Goal: Entertainment & Leisure: Consume media (video, audio)

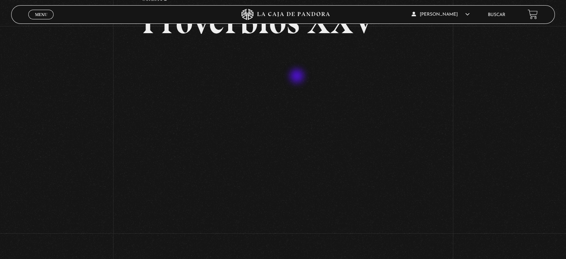
scroll to position [149, 0]
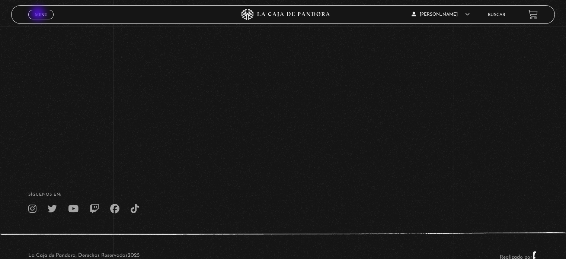
click at [39, 14] on span "Menu" at bounding box center [41, 14] width 12 height 4
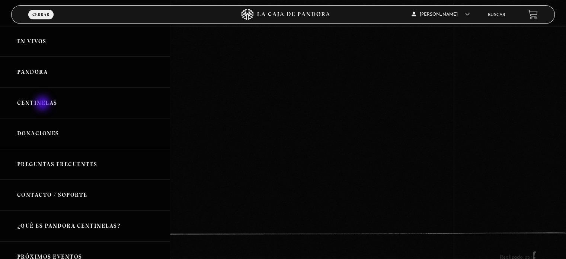
click at [43, 104] on link "Centinelas" at bounding box center [85, 102] width 170 height 31
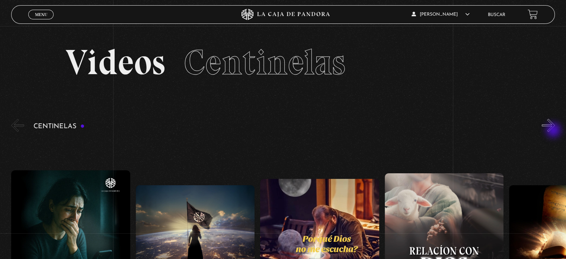
click at [555, 126] on button "»" at bounding box center [548, 125] width 13 height 13
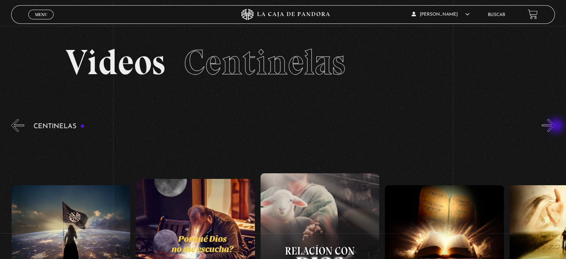
click at [555, 126] on button "»" at bounding box center [548, 125] width 13 height 13
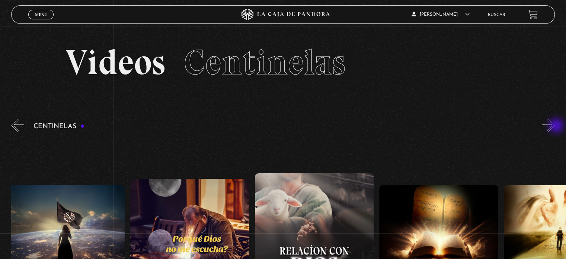
click at [555, 126] on button "»" at bounding box center [548, 125] width 13 height 13
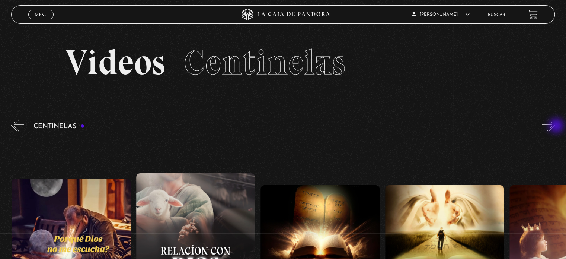
click at [555, 126] on button "»" at bounding box center [548, 125] width 13 height 13
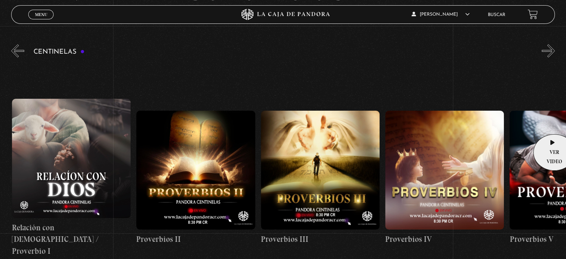
scroll to position [0, 373]
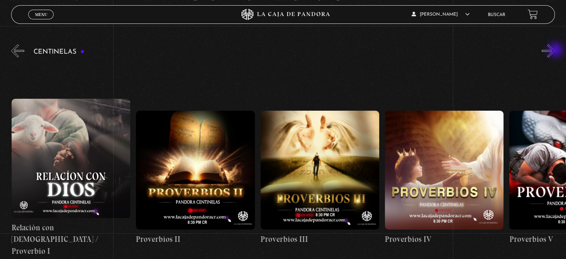
click at [555, 51] on button "»" at bounding box center [548, 50] width 13 height 13
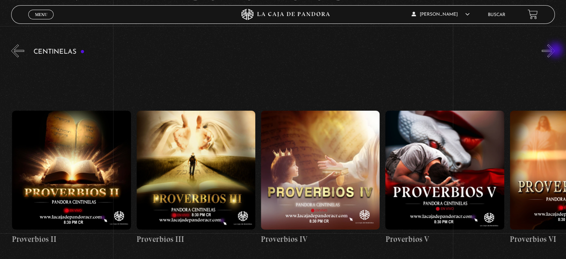
click at [555, 51] on button "»" at bounding box center [548, 50] width 13 height 13
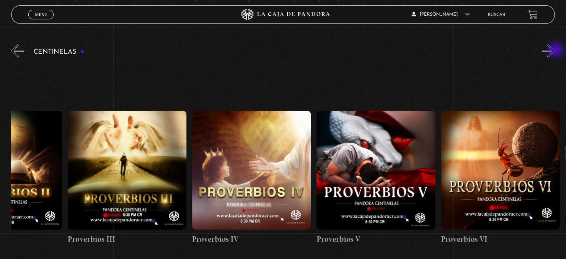
click at [555, 51] on button "»" at bounding box center [548, 50] width 13 height 13
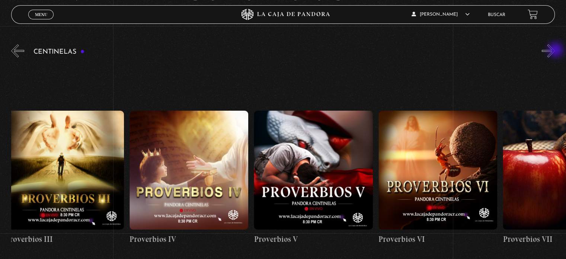
click at [555, 51] on button "»" at bounding box center [548, 50] width 13 height 13
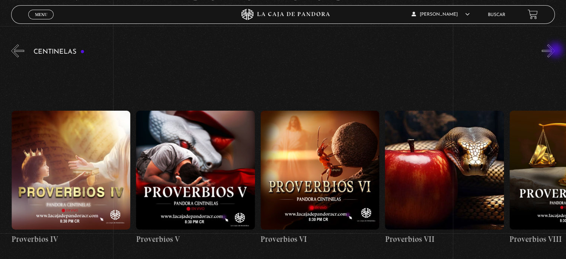
click at [555, 51] on button "»" at bounding box center [548, 50] width 13 height 13
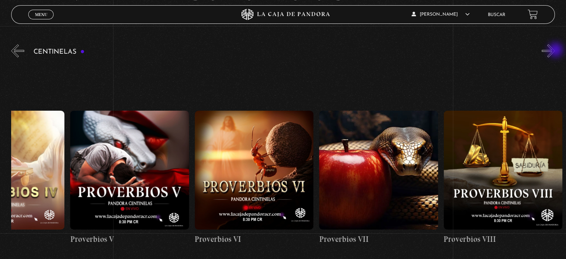
click at [555, 51] on button "»" at bounding box center [548, 50] width 13 height 13
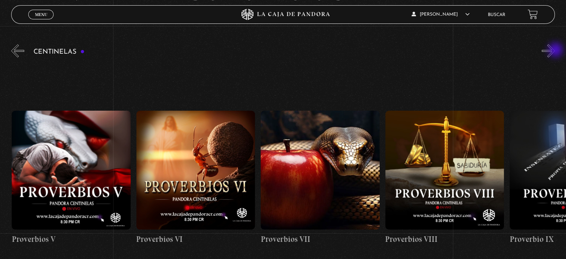
click at [555, 51] on button "»" at bounding box center [548, 50] width 13 height 13
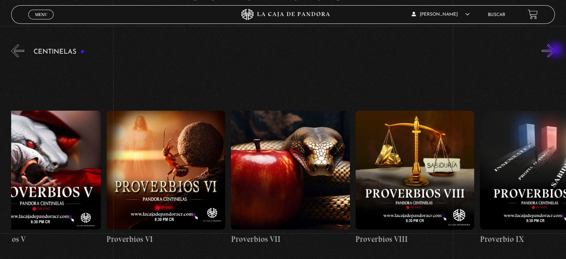
click at [555, 51] on button "»" at bounding box center [548, 50] width 13 height 13
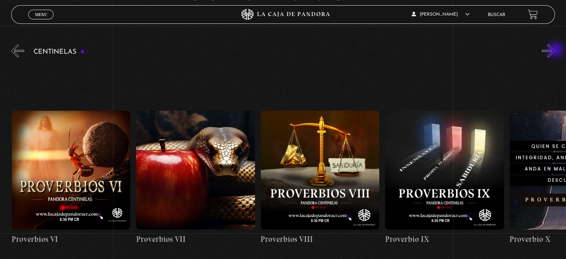
click at [555, 51] on button "»" at bounding box center [548, 50] width 13 height 13
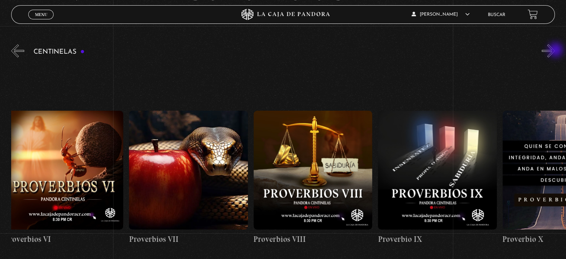
click at [555, 51] on button "»" at bounding box center [548, 50] width 13 height 13
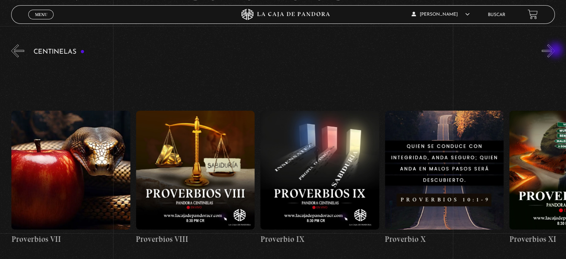
click at [555, 51] on button "»" at bounding box center [548, 50] width 13 height 13
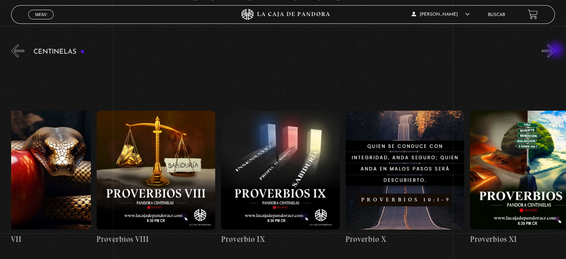
click at [555, 51] on button "»" at bounding box center [548, 50] width 13 height 13
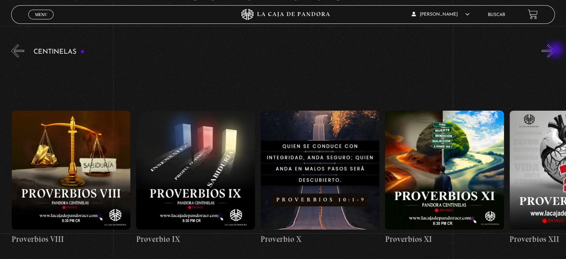
click at [555, 51] on button "»" at bounding box center [548, 50] width 13 height 13
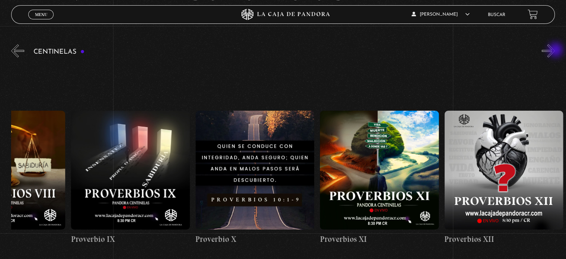
click at [555, 51] on button "»" at bounding box center [548, 50] width 13 height 13
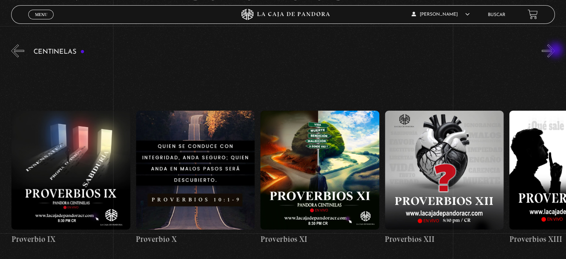
click at [555, 51] on button "»" at bounding box center [548, 50] width 13 height 13
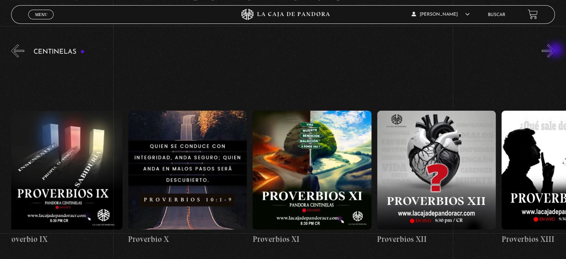
click at [555, 51] on button "»" at bounding box center [548, 50] width 13 height 13
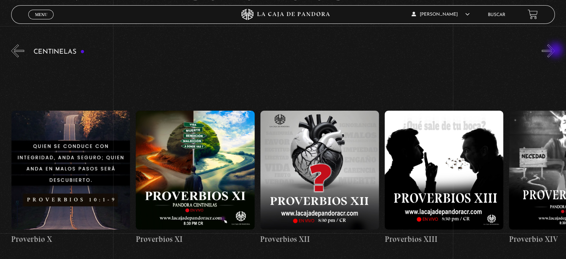
click at [555, 51] on button "»" at bounding box center [548, 50] width 13 height 13
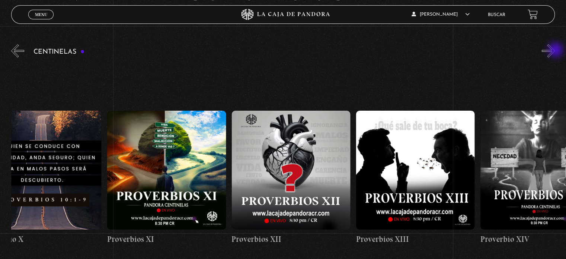
click at [555, 51] on button "»" at bounding box center [548, 50] width 13 height 13
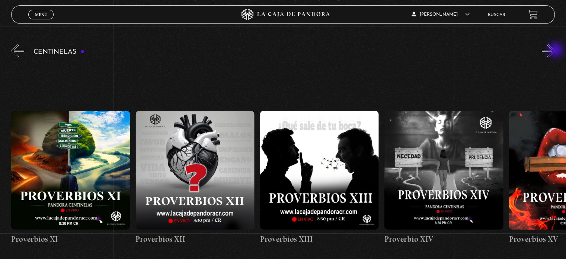
click at [555, 51] on button "»" at bounding box center [548, 50] width 13 height 13
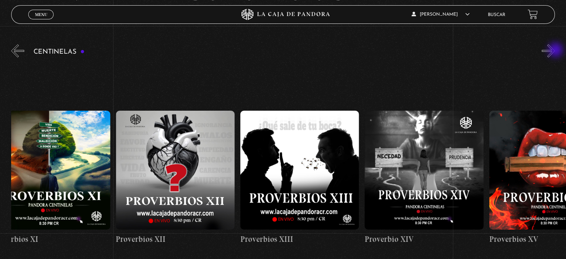
click at [555, 51] on button "»" at bounding box center [548, 50] width 13 height 13
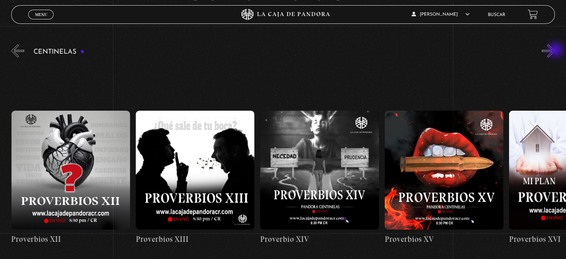
click at [555, 51] on button "»" at bounding box center [548, 50] width 13 height 13
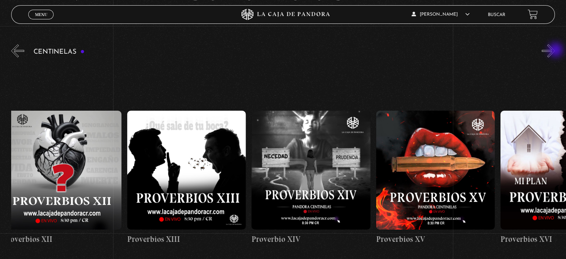
click at [555, 51] on button "»" at bounding box center [548, 50] width 13 height 13
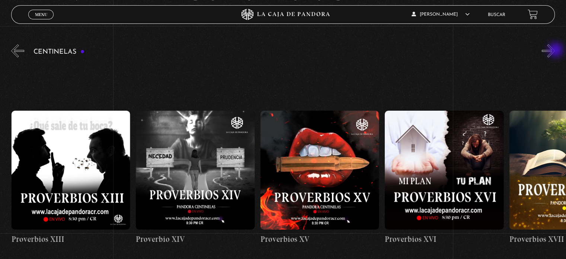
click at [555, 51] on button "»" at bounding box center [548, 50] width 13 height 13
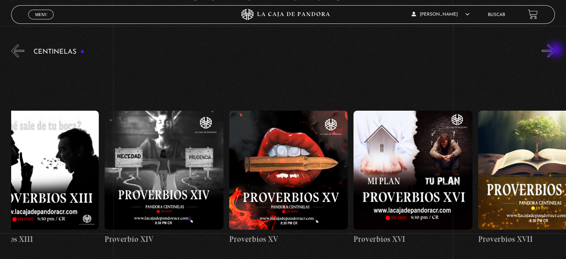
click at [555, 51] on button "»" at bounding box center [548, 50] width 13 height 13
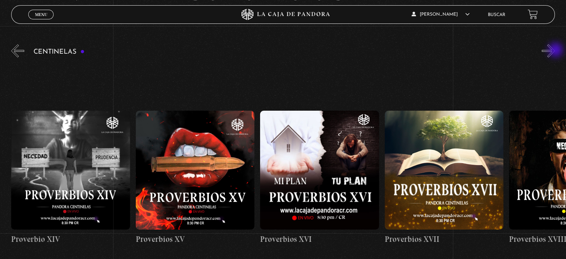
click at [555, 51] on button "»" at bounding box center [548, 50] width 13 height 13
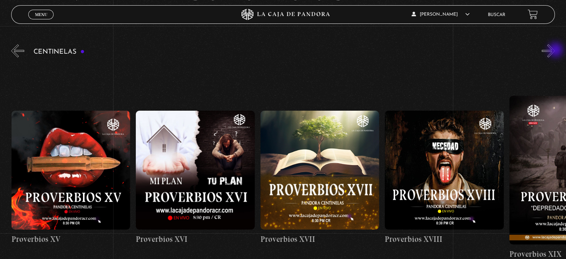
click at [555, 51] on button "»" at bounding box center [548, 50] width 13 height 13
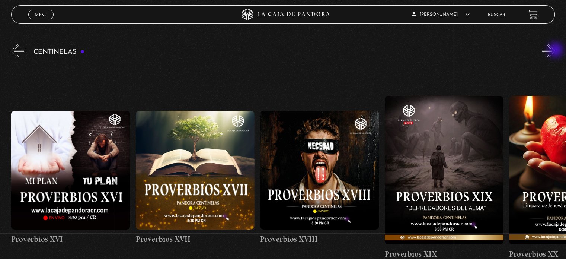
click at [555, 51] on button "»" at bounding box center [548, 50] width 13 height 13
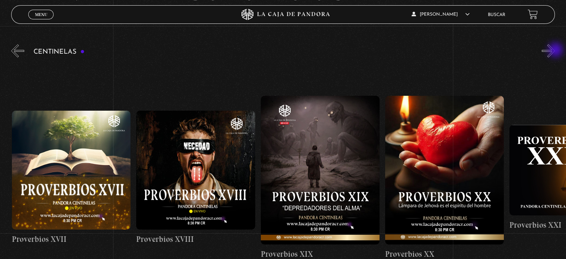
click at [555, 51] on button "»" at bounding box center [548, 50] width 13 height 13
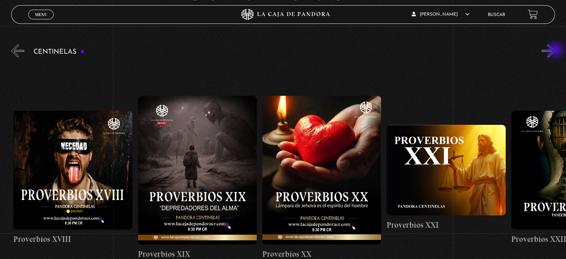
click at [555, 51] on button "»" at bounding box center [548, 50] width 13 height 13
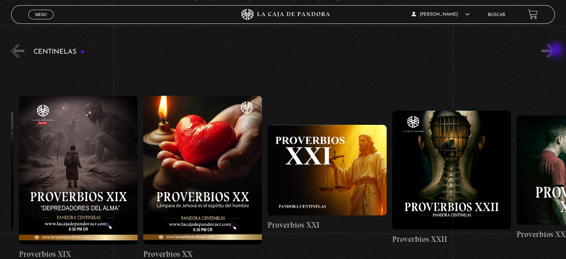
click at [555, 51] on button "»" at bounding box center [548, 50] width 13 height 13
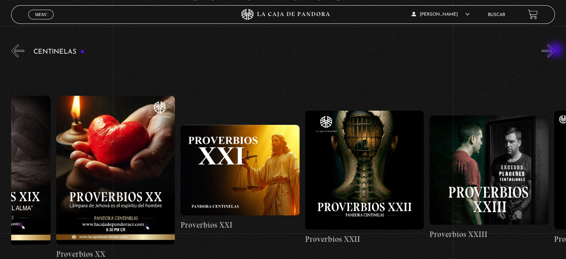
click at [555, 51] on button "»" at bounding box center [548, 50] width 13 height 13
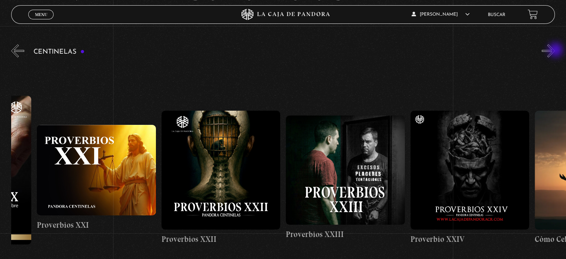
click at [555, 51] on button "»" at bounding box center [548, 50] width 13 height 13
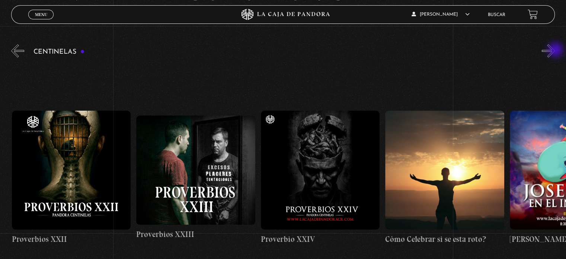
scroll to position [0, 2988]
click at [555, 51] on button "»" at bounding box center [548, 50] width 13 height 13
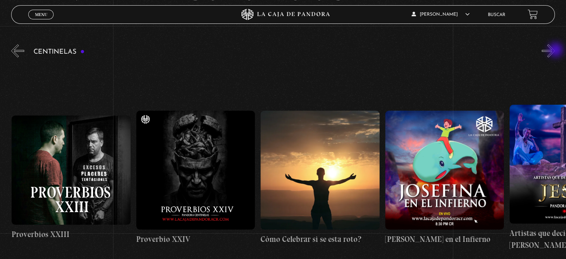
click at [555, 51] on button "»" at bounding box center [548, 50] width 13 height 13
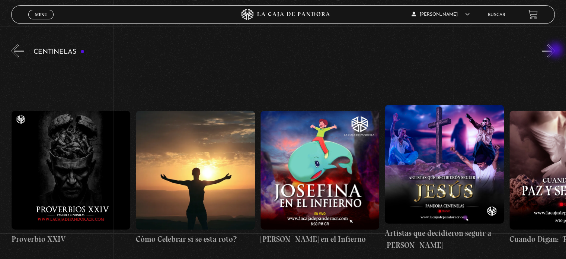
click at [555, 51] on button "»" at bounding box center [548, 50] width 13 height 13
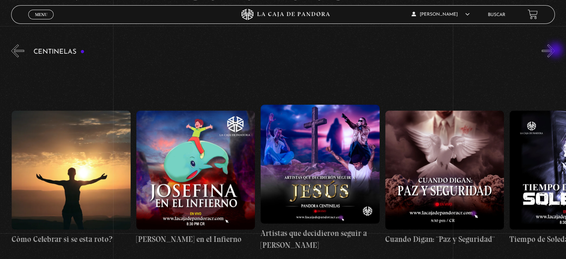
scroll to position [0, 3362]
click at [555, 51] on button "»" at bounding box center [548, 50] width 13 height 13
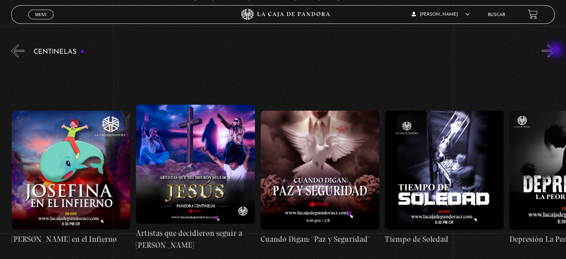
click at [555, 51] on button "»" at bounding box center [548, 50] width 13 height 13
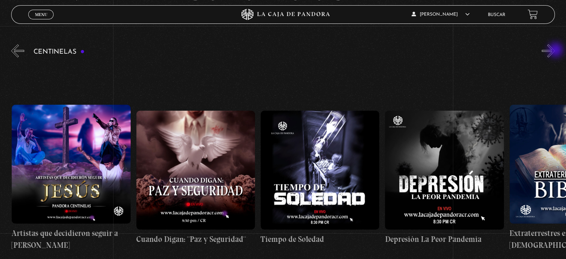
click at [555, 51] on button "»" at bounding box center [548, 50] width 13 height 13
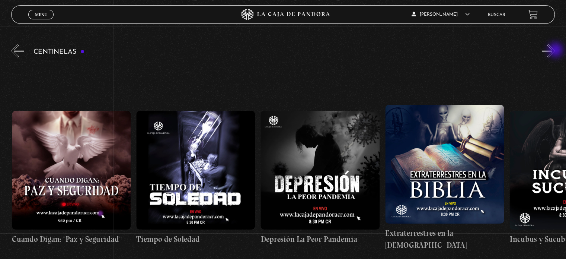
click at [555, 51] on button "»" at bounding box center [548, 50] width 13 height 13
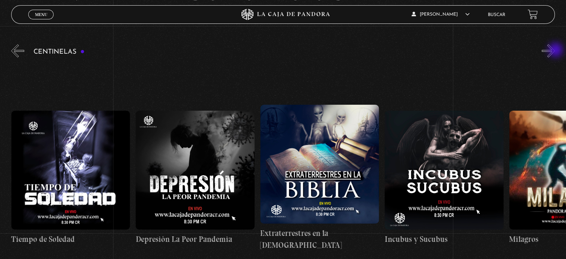
click at [555, 51] on button "»" at bounding box center [548, 50] width 13 height 13
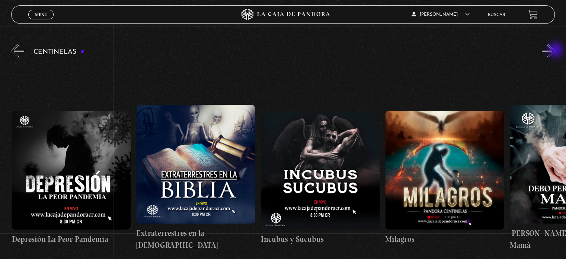
click at [555, 51] on button "»" at bounding box center [548, 50] width 13 height 13
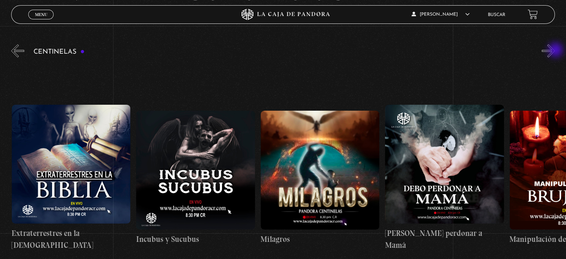
click at [555, 51] on button "»" at bounding box center [548, 50] width 13 height 13
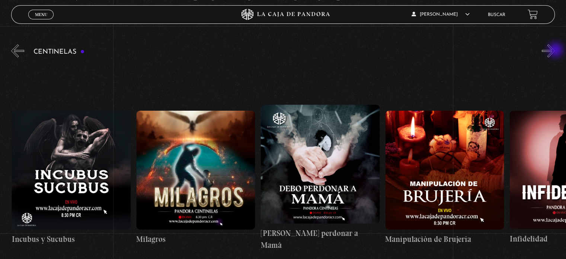
click at [555, 51] on button "»" at bounding box center [548, 50] width 13 height 13
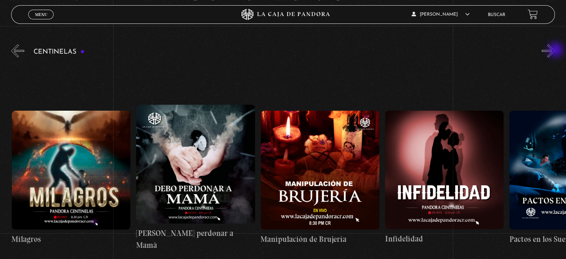
click at [555, 51] on button "»" at bounding box center [548, 50] width 13 height 13
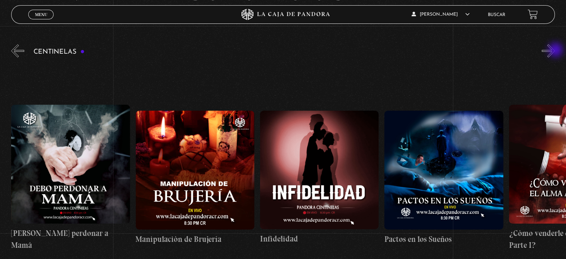
click at [555, 51] on button "»" at bounding box center [548, 50] width 13 height 13
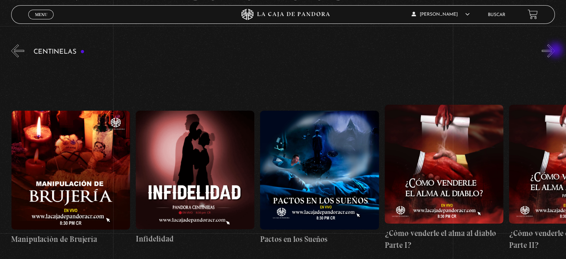
click at [555, 51] on button "»" at bounding box center [548, 50] width 13 height 13
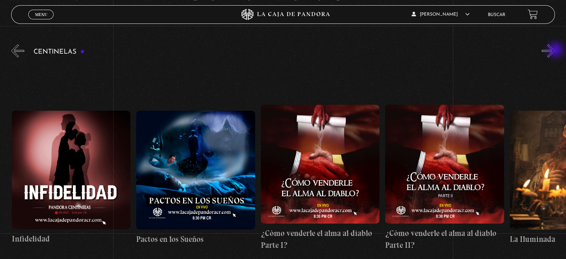
click at [555, 51] on button "»" at bounding box center [548, 50] width 13 height 13
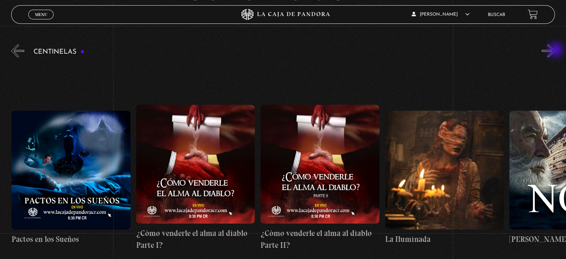
scroll to position [0, 4856]
click at [555, 51] on button "»" at bounding box center [548, 50] width 13 height 13
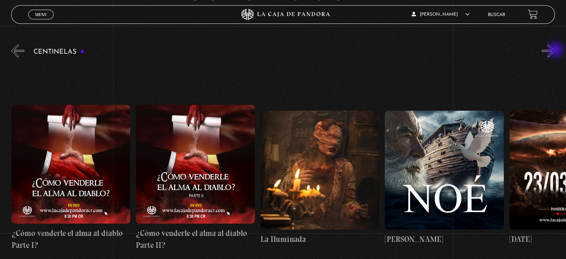
click at [555, 51] on button "»" at bounding box center [548, 50] width 13 height 13
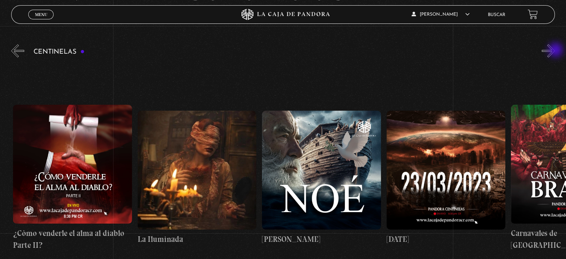
click at [555, 51] on button "»" at bounding box center [548, 50] width 13 height 13
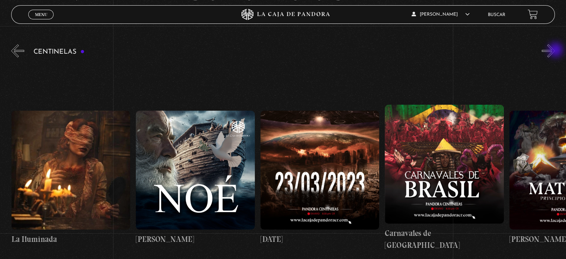
click at [555, 51] on button "»" at bounding box center [548, 50] width 13 height 13
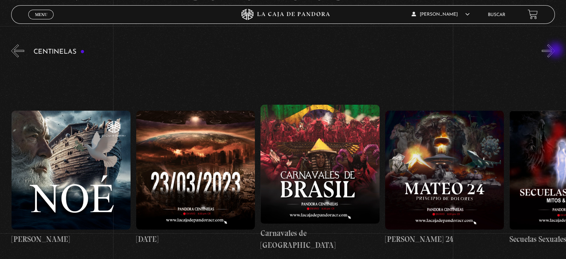
click at [555, 51] on button "»" at bounding box center [548, 50] width 13 height 13
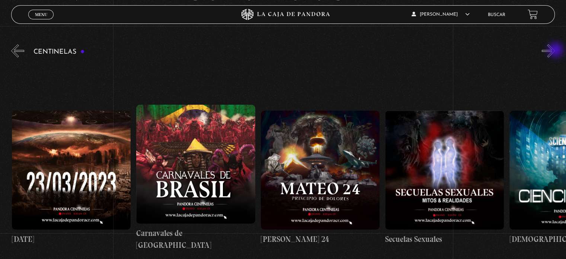
scroll to position [0, 5478]
click at [555, 51] on button "»" at bounding box center [548, 50] width 13 height 13
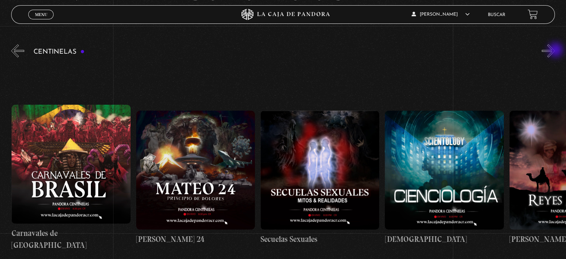
click at [555, 51] on button "»" at bounding box center [548, 50] width 13 height 13
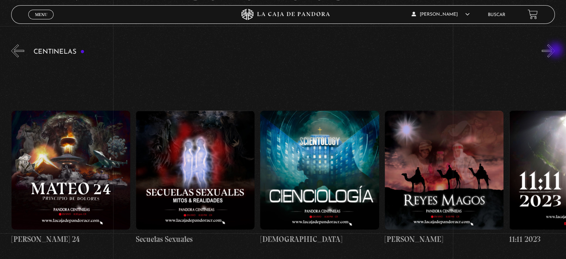
click at [555, 51] on button "»" at bounding box center [548, 50] width 13 height 13
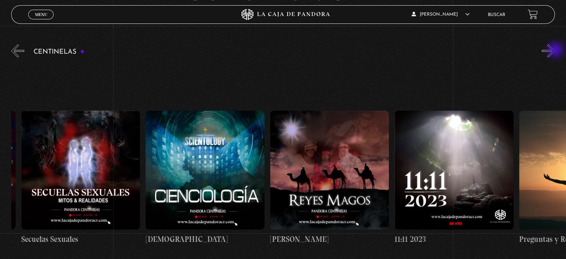
click at [555, 51] on button "»" at bounding box center [548, 50] width 13 height 13
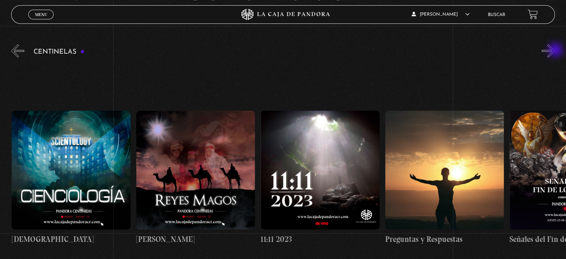
click at [555, 51] on button "»" at bounding box center [548, 50] width 13 height 13
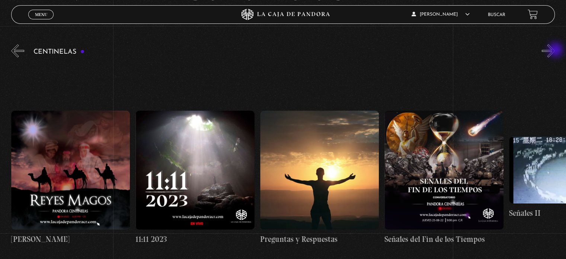
click at [555, 51] on button "»" at bounding box center [548, 50] width 13 height 13
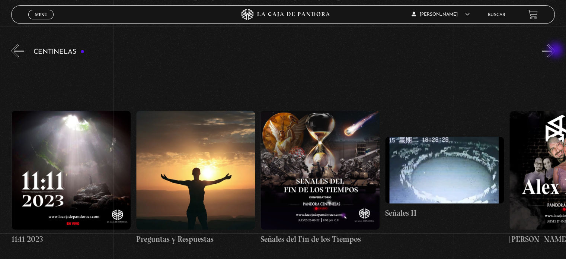
click at [555, 51] on button "»" at bounding box center [548, 50] width 13 height 13
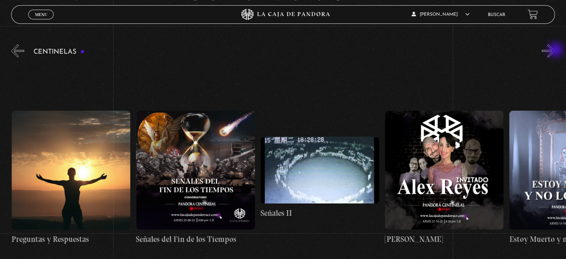
click at [555, 51] on button "»" at bounding box center [548, 50] width 13 height 13
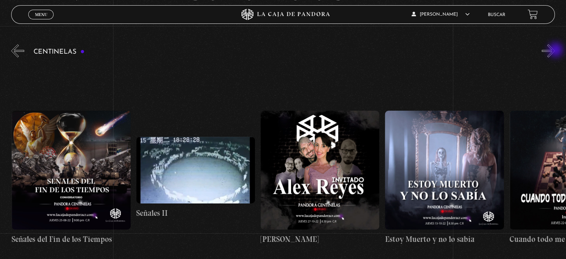
scroll to position [0, 6474]
click at [555, 51] on button "»" at bounding box center [548, 50] width 13 height 13
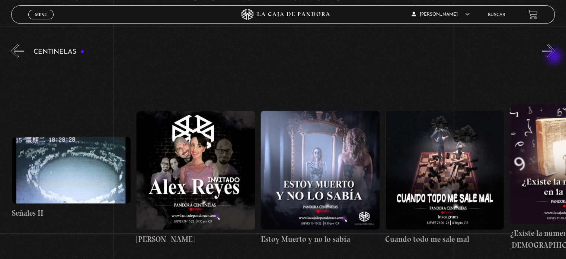
scroll to position [0, 6599]
click at [554, 52] on button "»" at bounding box center [548, 50] width 13 height 13
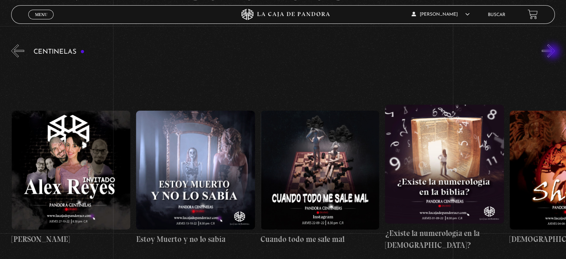
scroll to position [0, 6723]
click at [554, 52] on button "»" at bounding box center [548, 50] width 13 height 13
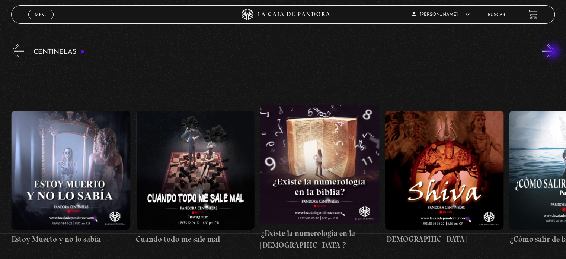
click at [554, 52] on button "»" at bounding box center [548, 50] width 13 height 13
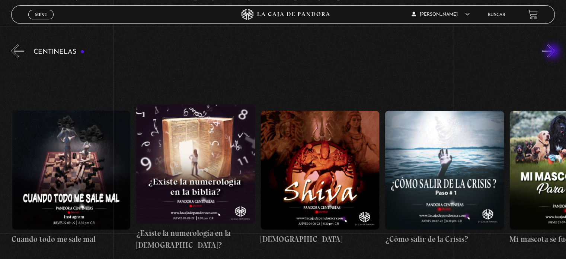
click at [554, 52] on button "»" at bounding box center [548, 50] width 13 height 13
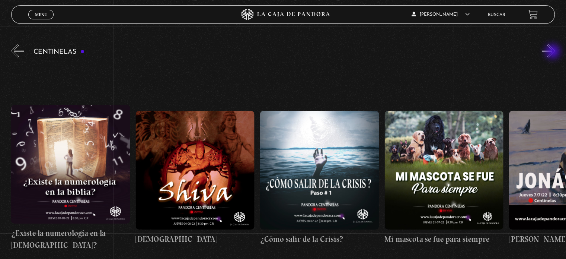
click at [554, 52] on button "»" at bounding box center [548, 50] width 13 height 13
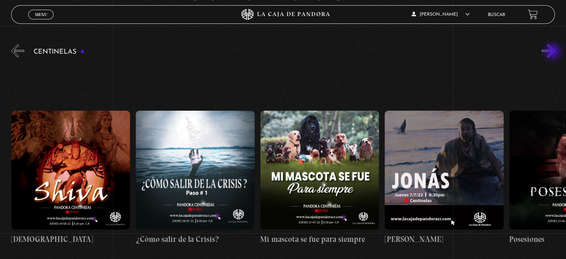
click at [554, 52] on button "»" at bounding box center [548, 50] width 13 height 13
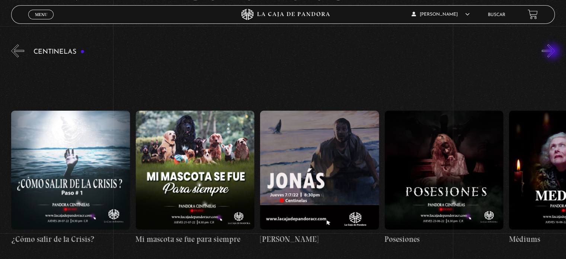
click at [554, 52] on button "»" at bounding box center [548, 50] width 13 height 13
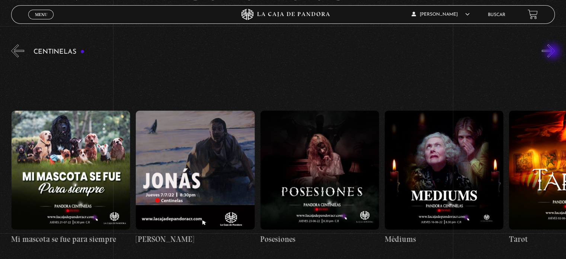
click at [554, 52] on button "»" at bounding box center [548, 50] width 13 height 13
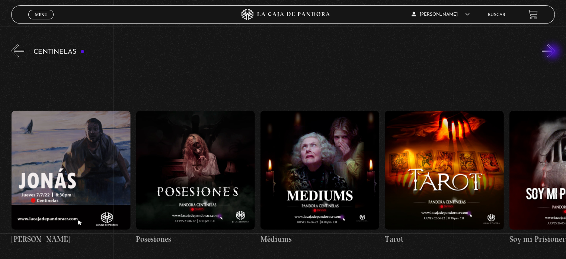
click at [554, 52] on button "»" at bounding box center [548, 50] width 13 height 13
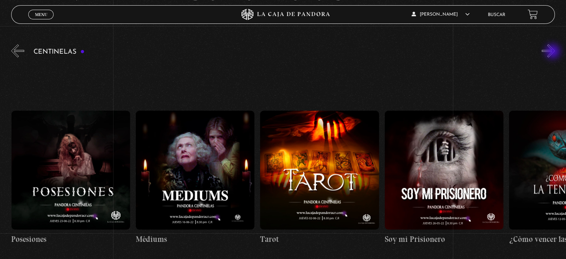
click at [554, 52] on button "»" at bounding box center [548, 50] width 13 height 13
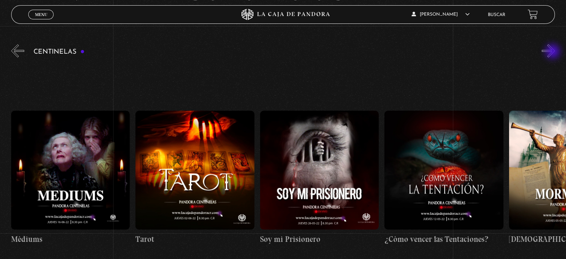
click at [554, 52] on button "»" at bounding box center [548, 50] width 13 height 13
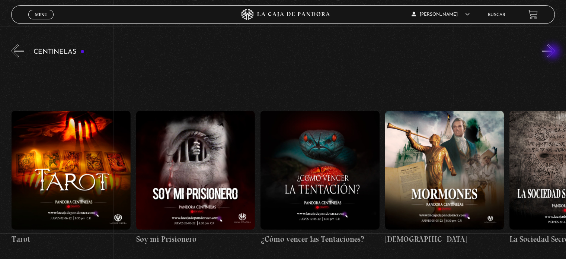
click at [554, 52] on button "»" at bounding box center [548, 50] width 13 height 13
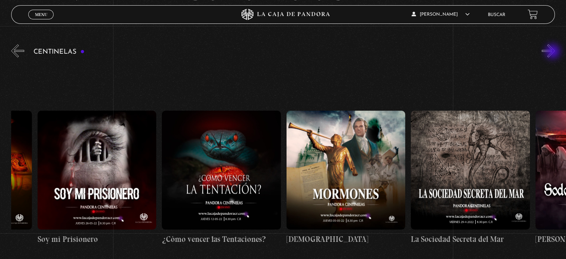
click at [554, 52] on button "»" at bounding box center [548, 50] width 13 height 13
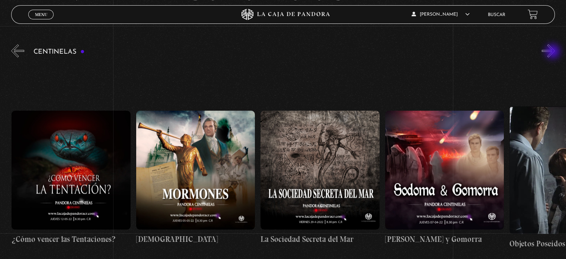
click at [554, 52] on button "»" at bounding box center [548, 50] width 13 height 13
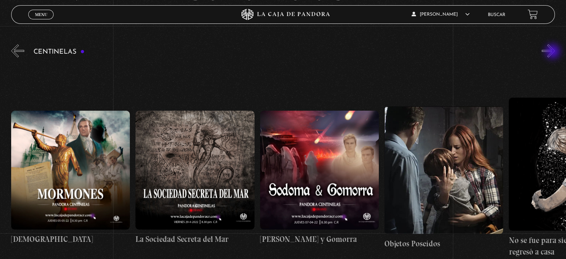
click at [554, 52] on button "»" at bounding box center [548, 50] width 13 height 13
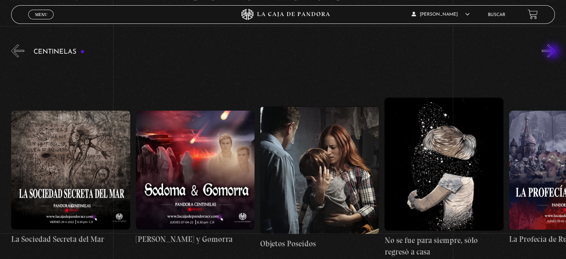
click at [554, 52] on button "»" at bounding box center [548, 50] width 13 height 13
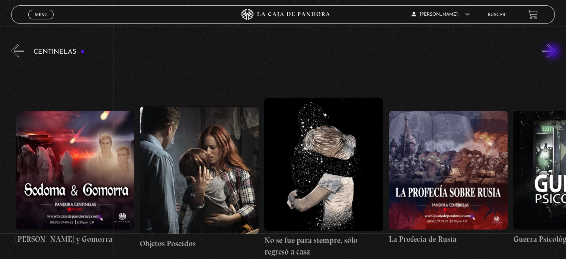
click at [554, 52] on button "»" at bounding box center [548, 50] width 13 height 13
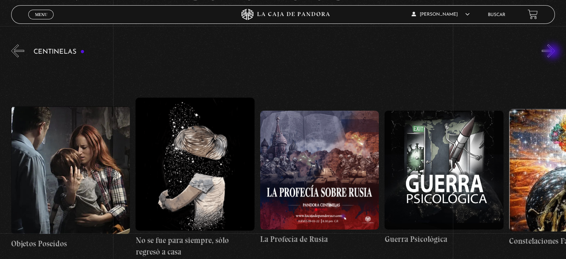
click at [554, 52] on button "»" at bounding box center [548, 50] width 13 height 13
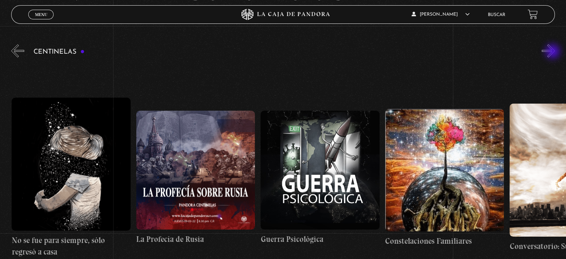
scroll to position [0, 8840]
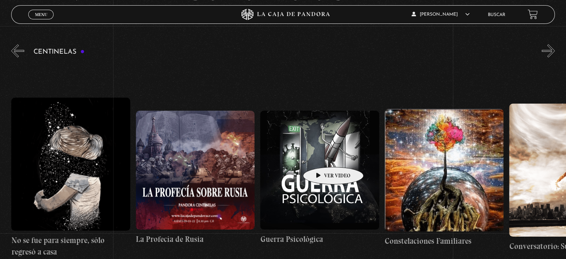
click at [322, 156] on figure at bounding box center [319, 170] width 119 height 119
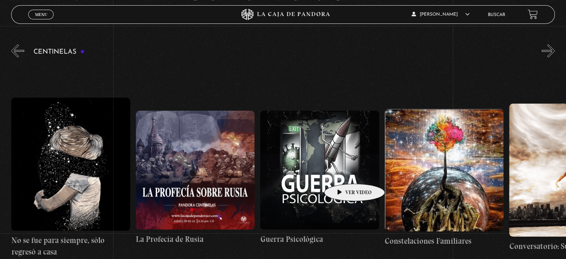
click at [343, 172] on figure at bounding box center [319, 170] width 119 height 119
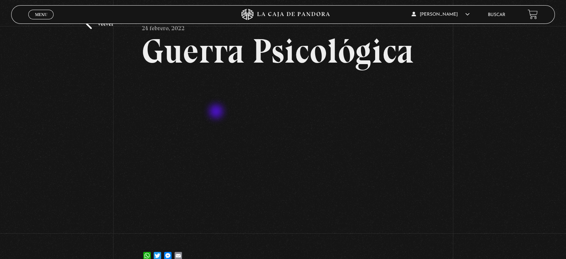
scroll to position [37, 0]
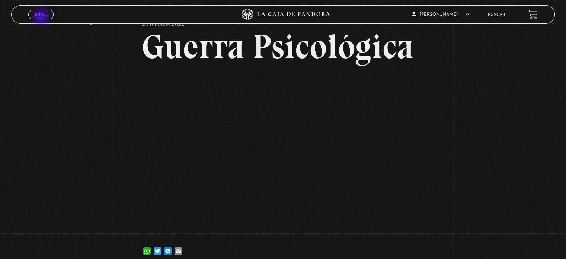
click at [42, 17] on link "Menu Cerrar" at bounding box center [40, 15] width 25 height 10
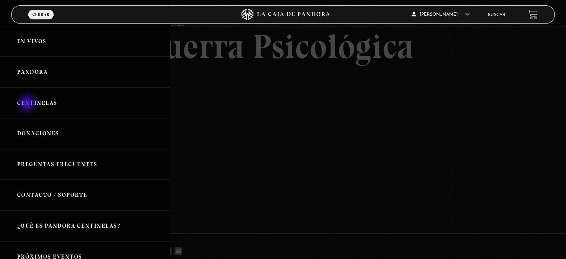
click at [28, 104] on link "Centinelas" at bounding box center [85, 102] width 170 height 31
